Goal: Information Seeking & Learning: Learn about a topic

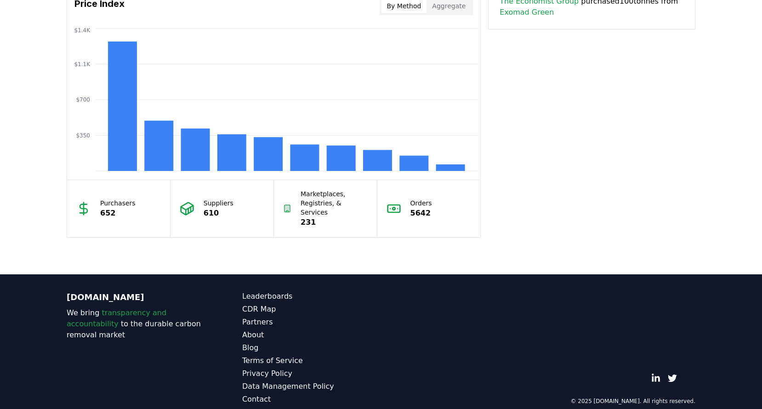
scroll to position [785, 0]
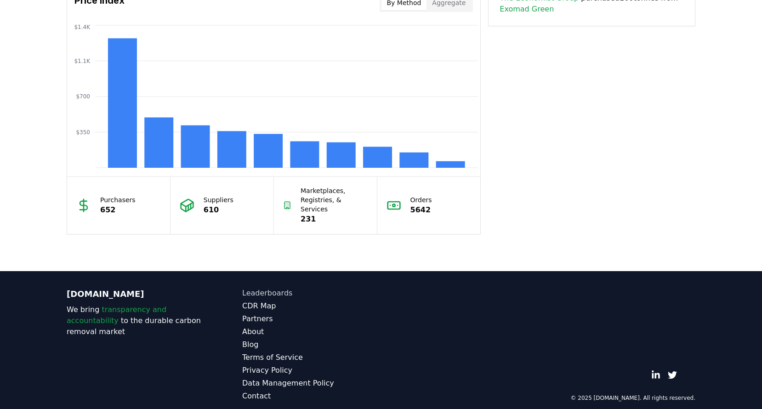
click at [270, 288] on link "Leaderboards" at bounding box center [311, 293] width 139 height 11
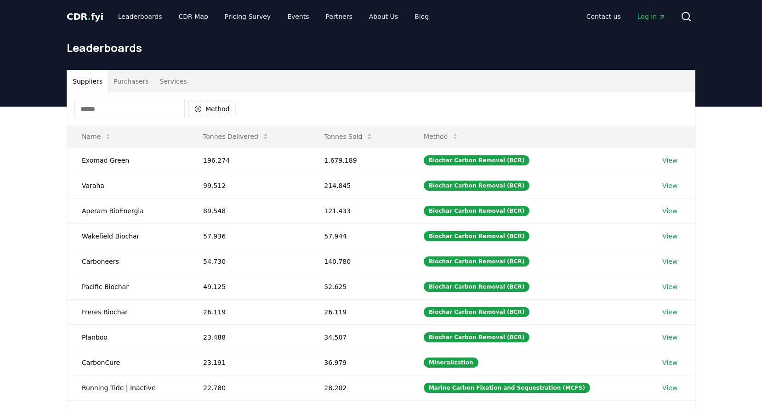
click at [131, 107] on input at bounding box center [129, 109] width 110 height 18
click at [667, 362] on link "View" at bounding box center [669, 362] width 15 height 9
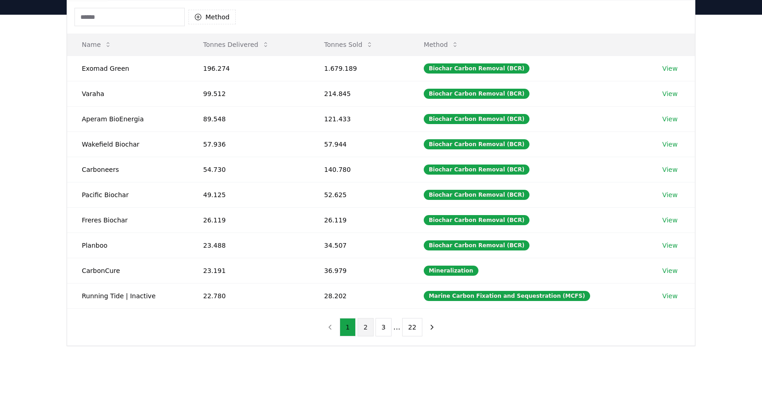
click at [365, 329] on button "2" at bounding box center [365, 327] width 16 height 18
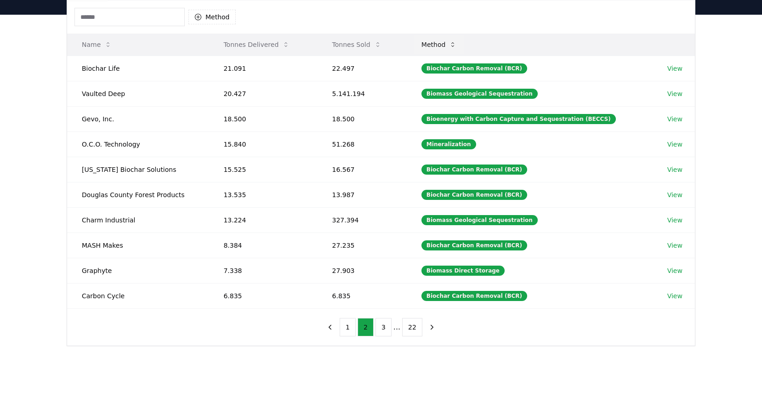
click at [461, 40] on button "Method" at bounding box center [439, 44] width 50 height 18
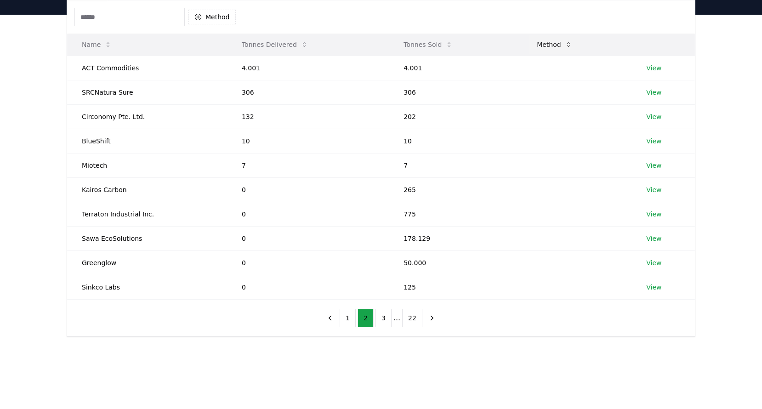
click at [558, 43] on button "Method" at bounding box center [554, 44] width 50 height 18
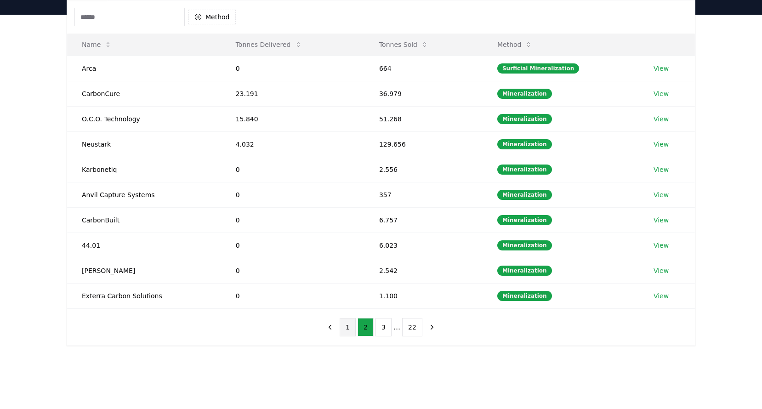
click at [348, 326] on button "1" at bounding box center [348, 327] width 16 height 18
click at [518, 45] on button "Method" at bounding box center [515, 44] width 50 height 18
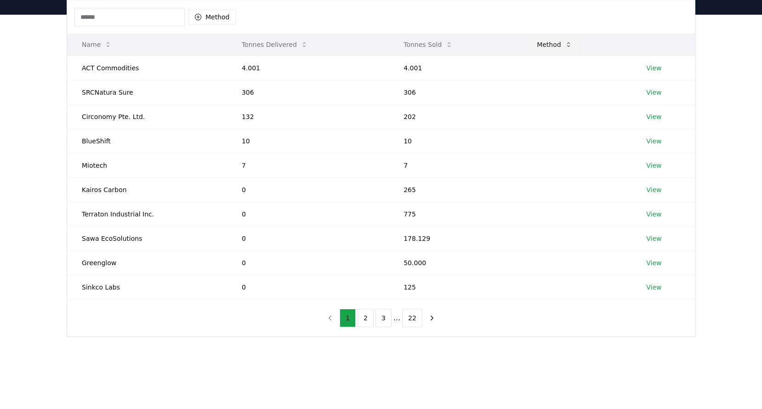
click at [552, 44] on button "Method" at bounding box center [554, 44] width 50 height 18
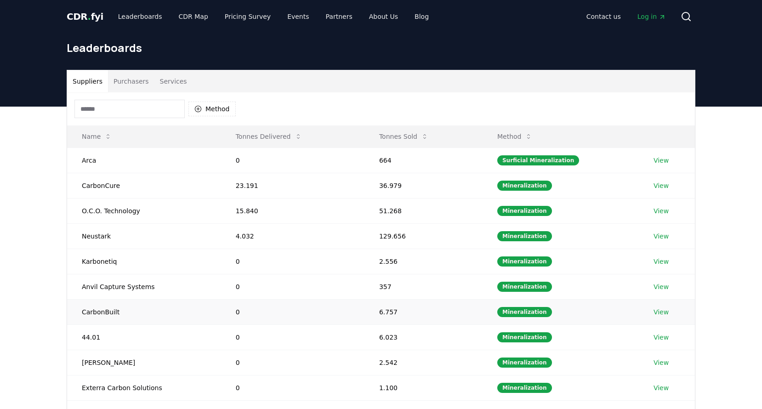
scroll to position [46, 0]
